Goal: Check status: Check status

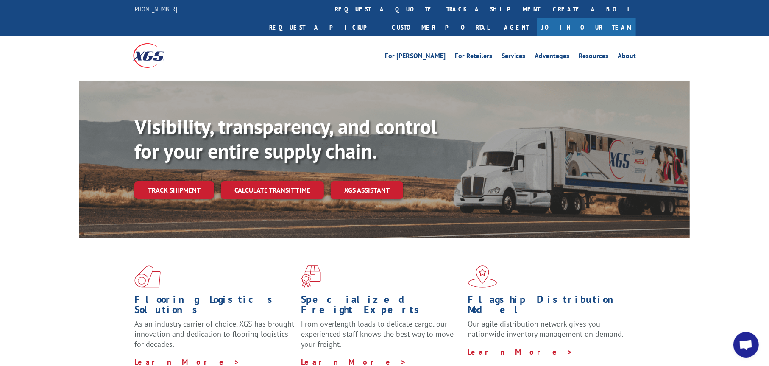
click at [174, 181] on link "Track shipment" at bounding box center [174, 190] width 80 height 18
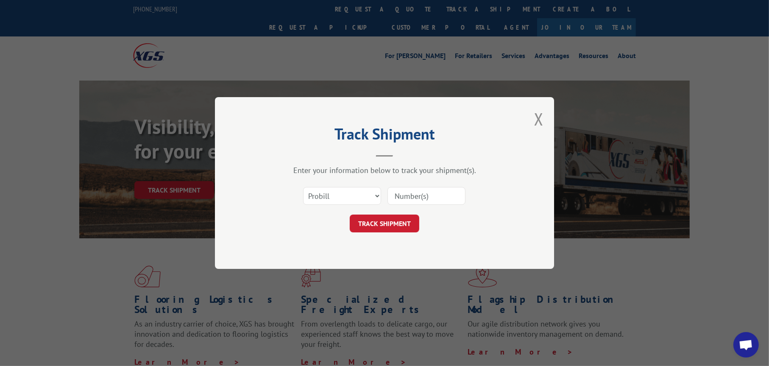
click at [400, 192] on input at bounding box center [426, 196] width 78 height 18
paste input "6100052969"
type input "6100052969"
click at [394, 229] on button "TRACK SHIPMENT" at bounding box center [384, 223] width 69 height 18
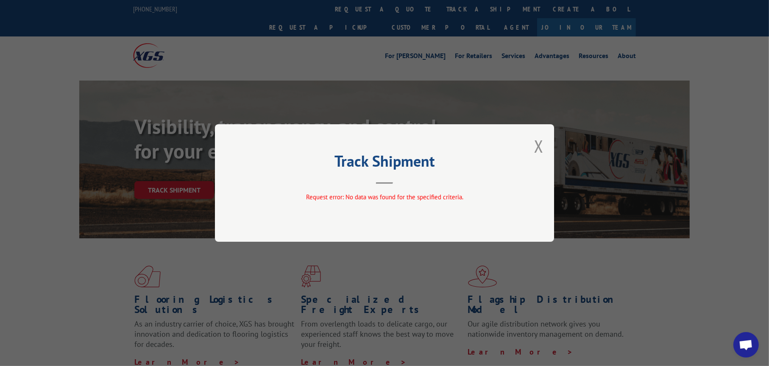
drag, startPoint x: 534, startPoint y: 145, endPoint x: 528, endPoint y: 148, distance: 6.6
click at [534, 145] on div "Track Shipment Request error: No data was found for the specified criteria." at bounding box center [384, 182] width 339 height 117
click at [541, 148] on button "Close modal" at bounding box center [538, 146] width 9 height 22
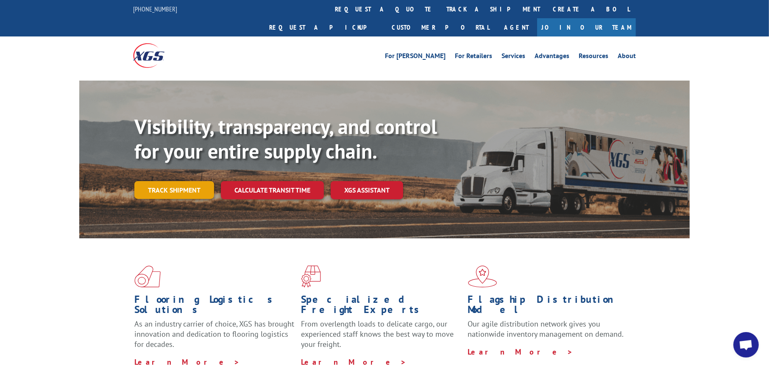
click at [186, 181] on link "Track shipment" at bounding box center [174, 190] width 80 height 18
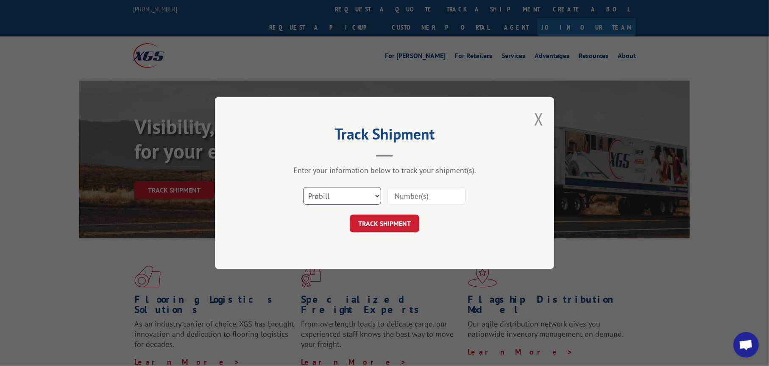
click at [308, 191] on select "Select category... Probill BOL PO" at bounding box center [342, 196] width 78 height 18
select select "bol"
click at [303, 187] on select "Select category... Probill BOL PO" at bounding box center [342, 196] width 78 height 18
click at [431, 190] on input at bounding box center [426, 196] width 78 height 18
paste input "6100052969"
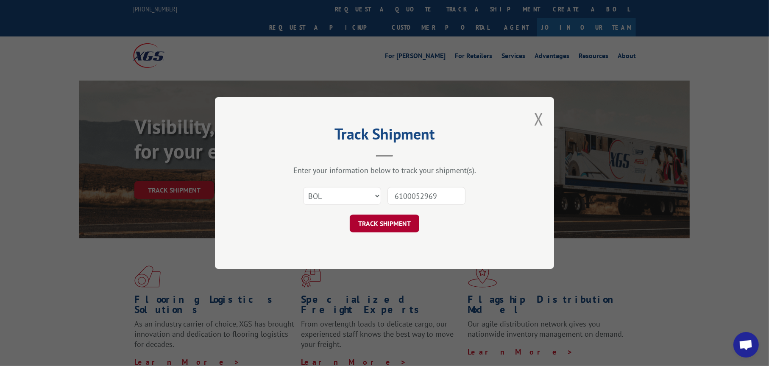
type input "6100052969"
click at [394, 224] on button "TRACK SHIPMENT" at bounding box center [384, 223] width 69 height 18
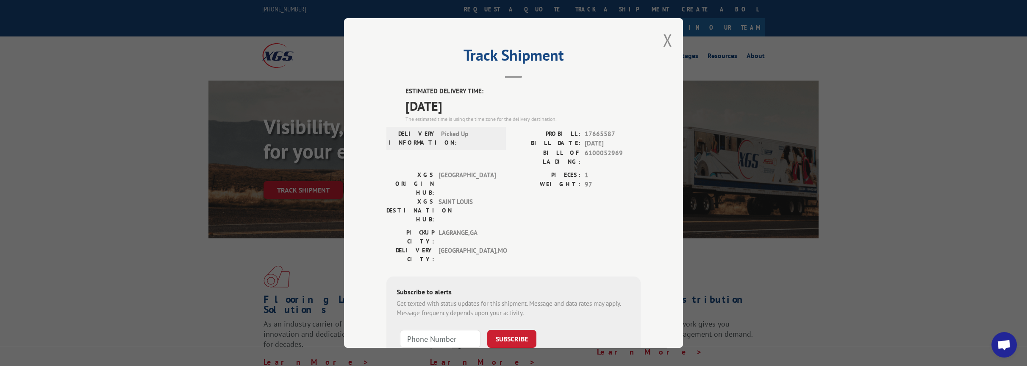
click at [593, 133] on span "17665587" at bounding box center [613, 134] width 56 height 10
copy span "17665587"
